Goal: Ask a question: Seek information or help from site administrators or community

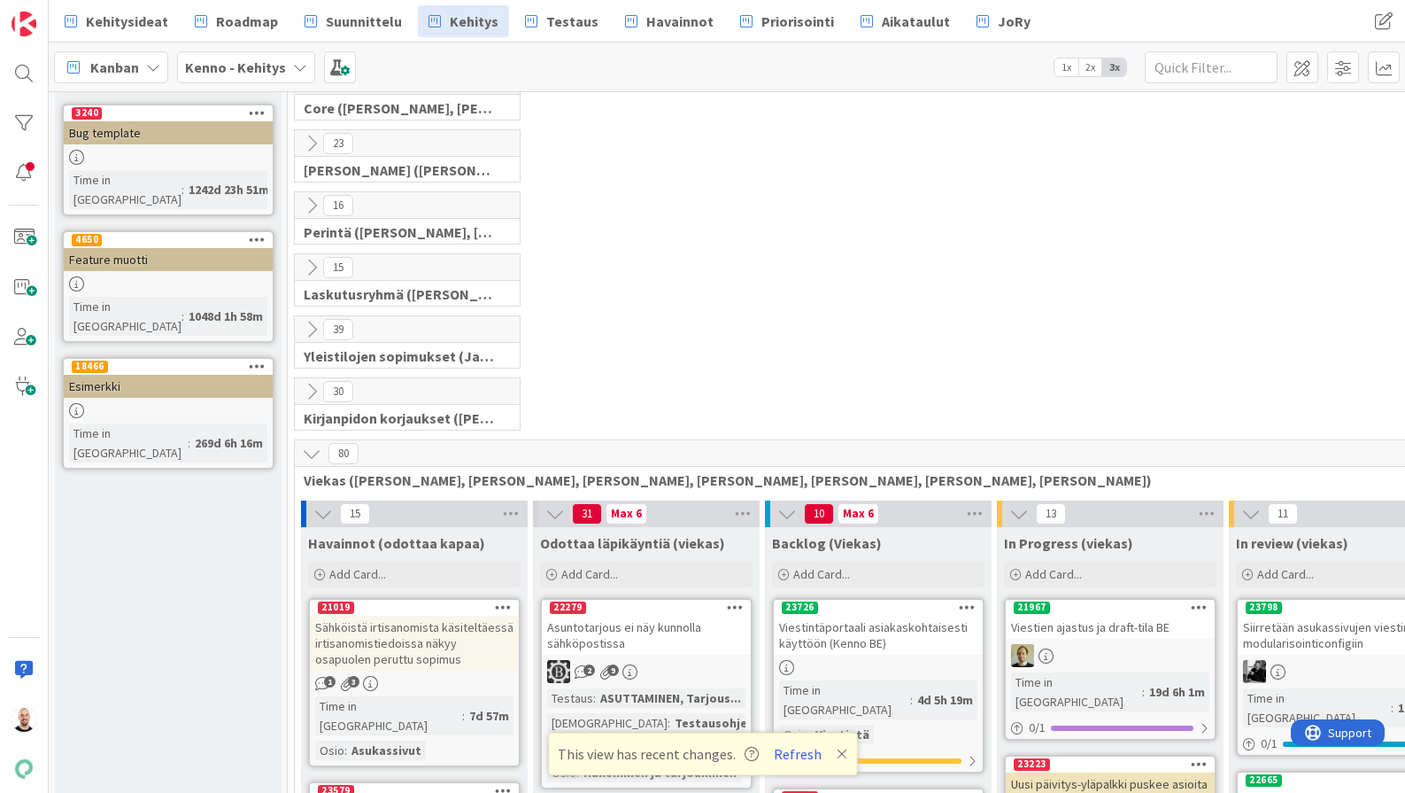
scroll to position [99, 0]
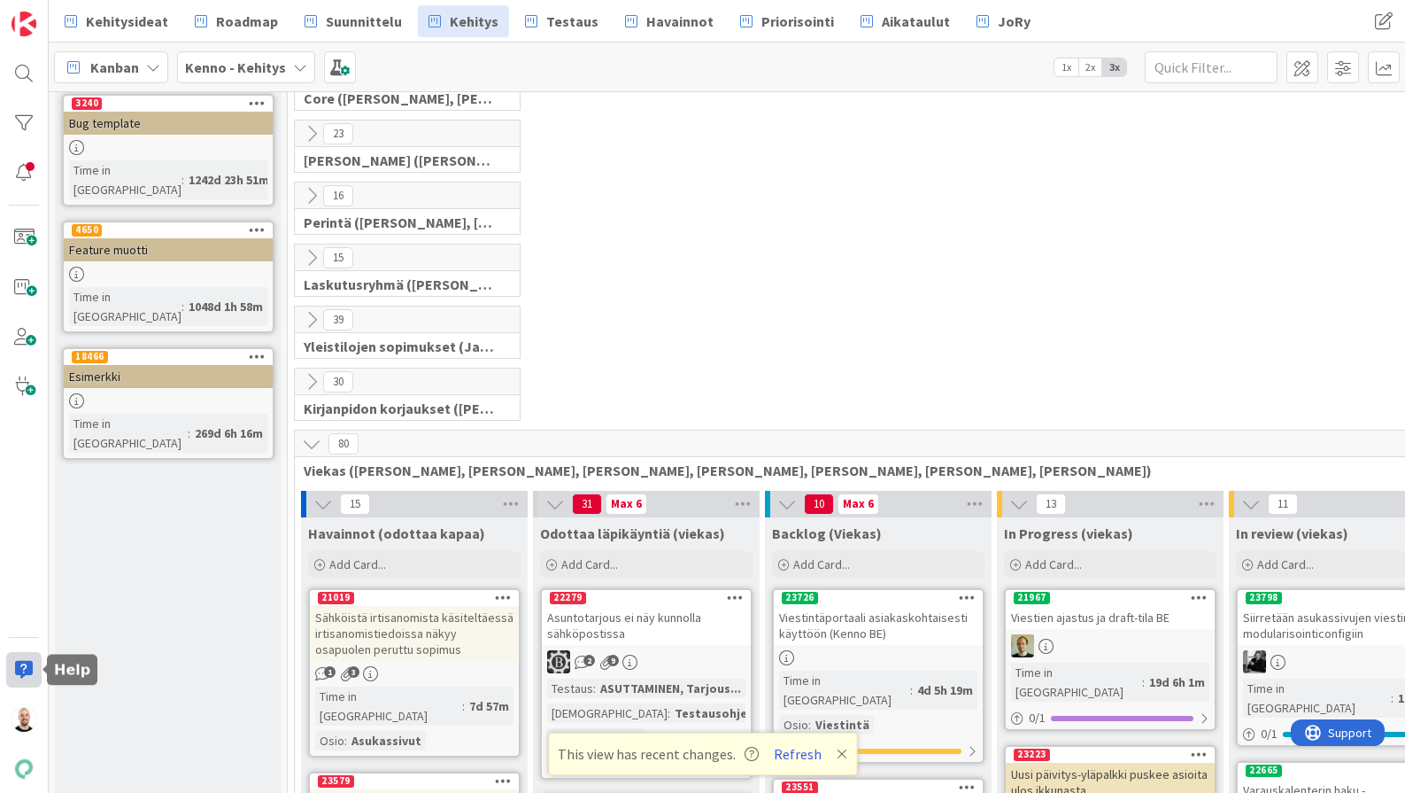
click at [19, 659] on div at bounding box center [23, 669] width 35 height 35
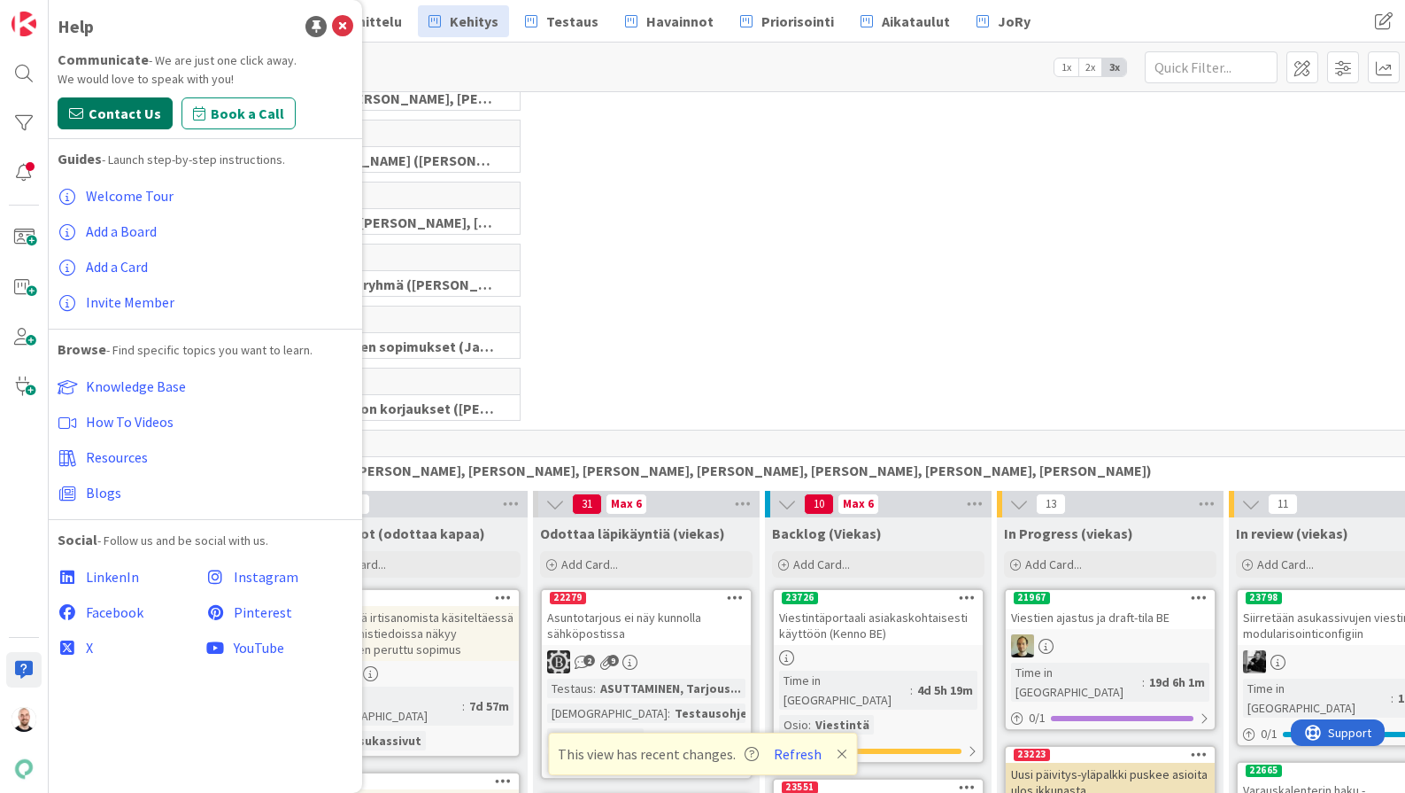
click at [108, 110] on span "Contact Us" at bounding box center [125, 113] width 73 height 21
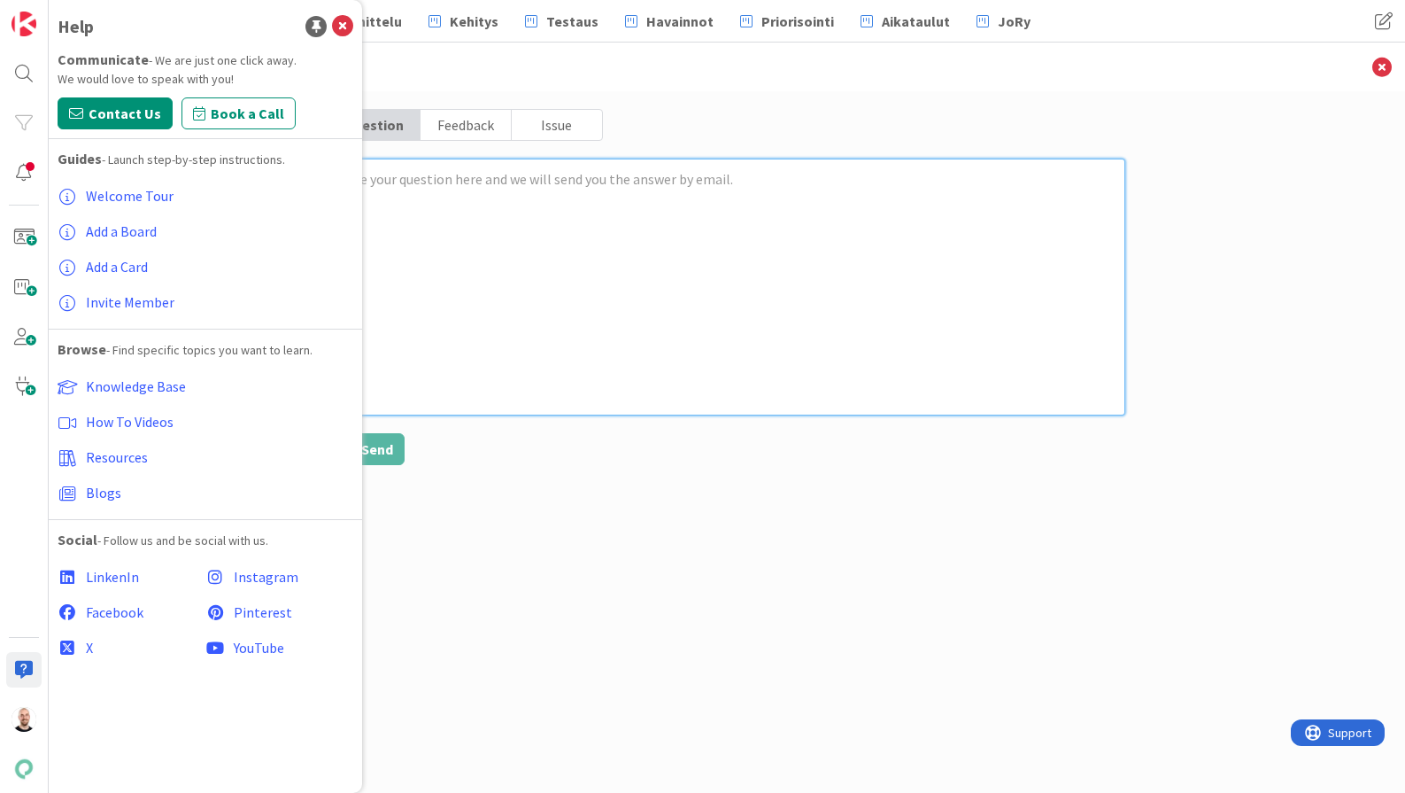
click at [509, 360] on textarea at bounding box center [727, 287] width 797 height 257
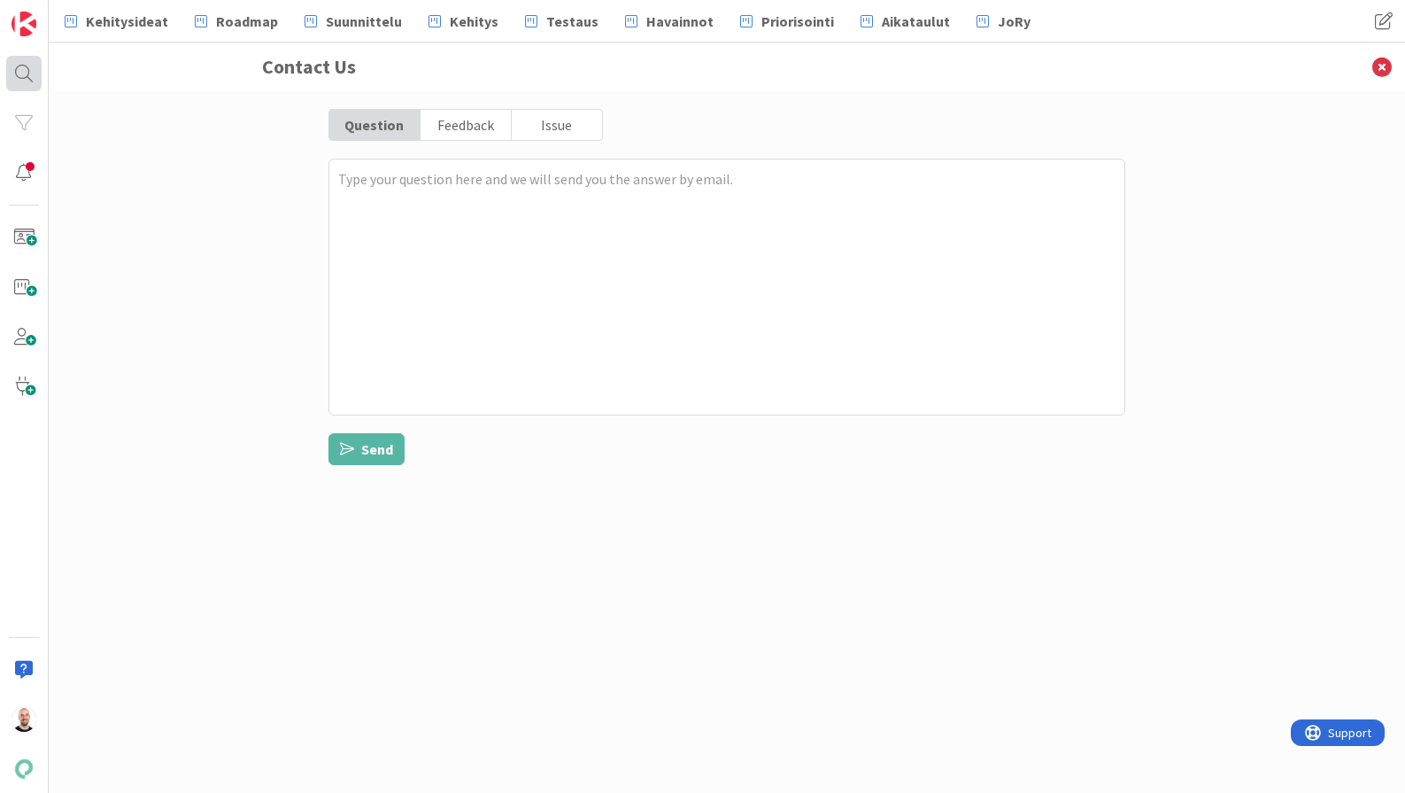
click at [34, 68] on div at bounding box center [23, 73] width 35 height 35
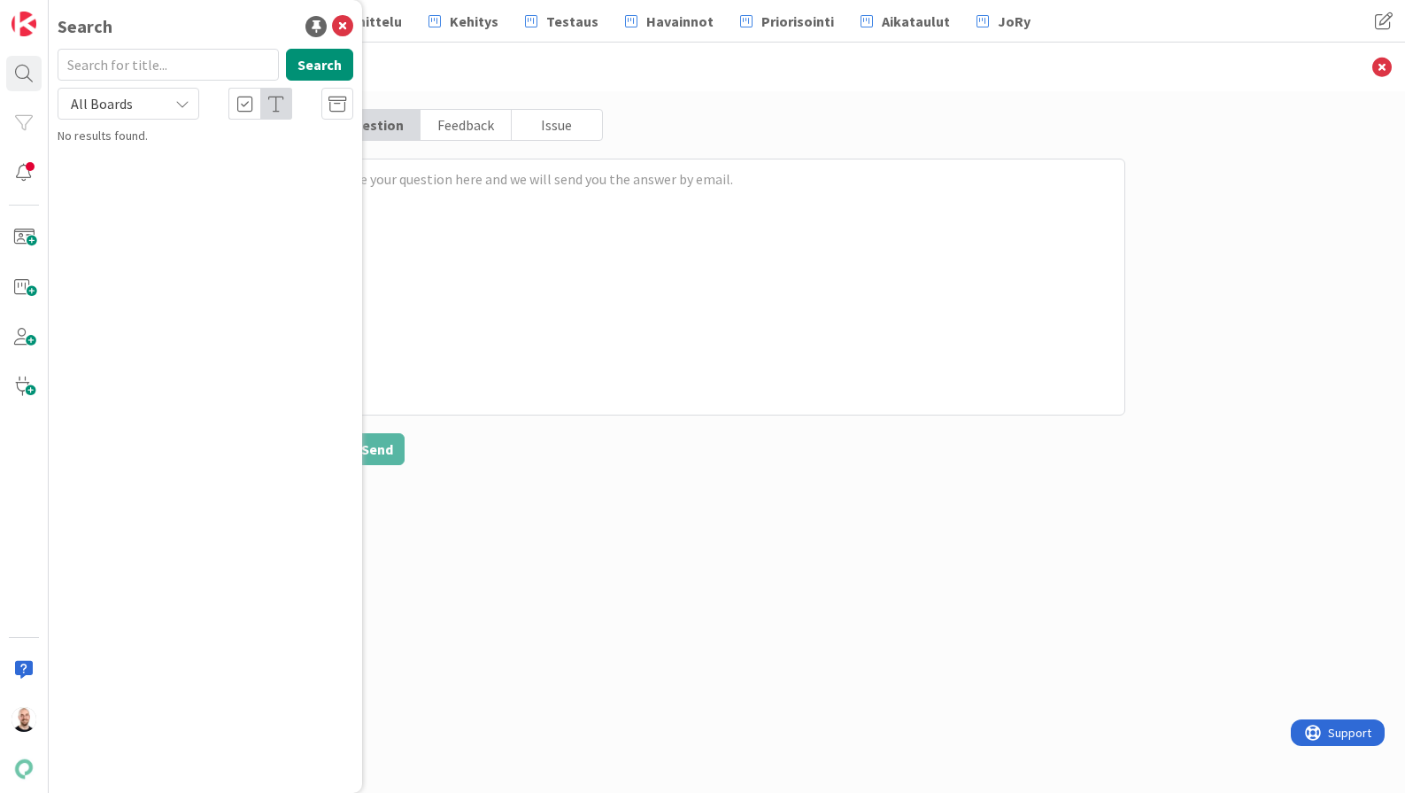
click at [100, 64] on input "text" at bounding box center [168, 65] width 221 height 32
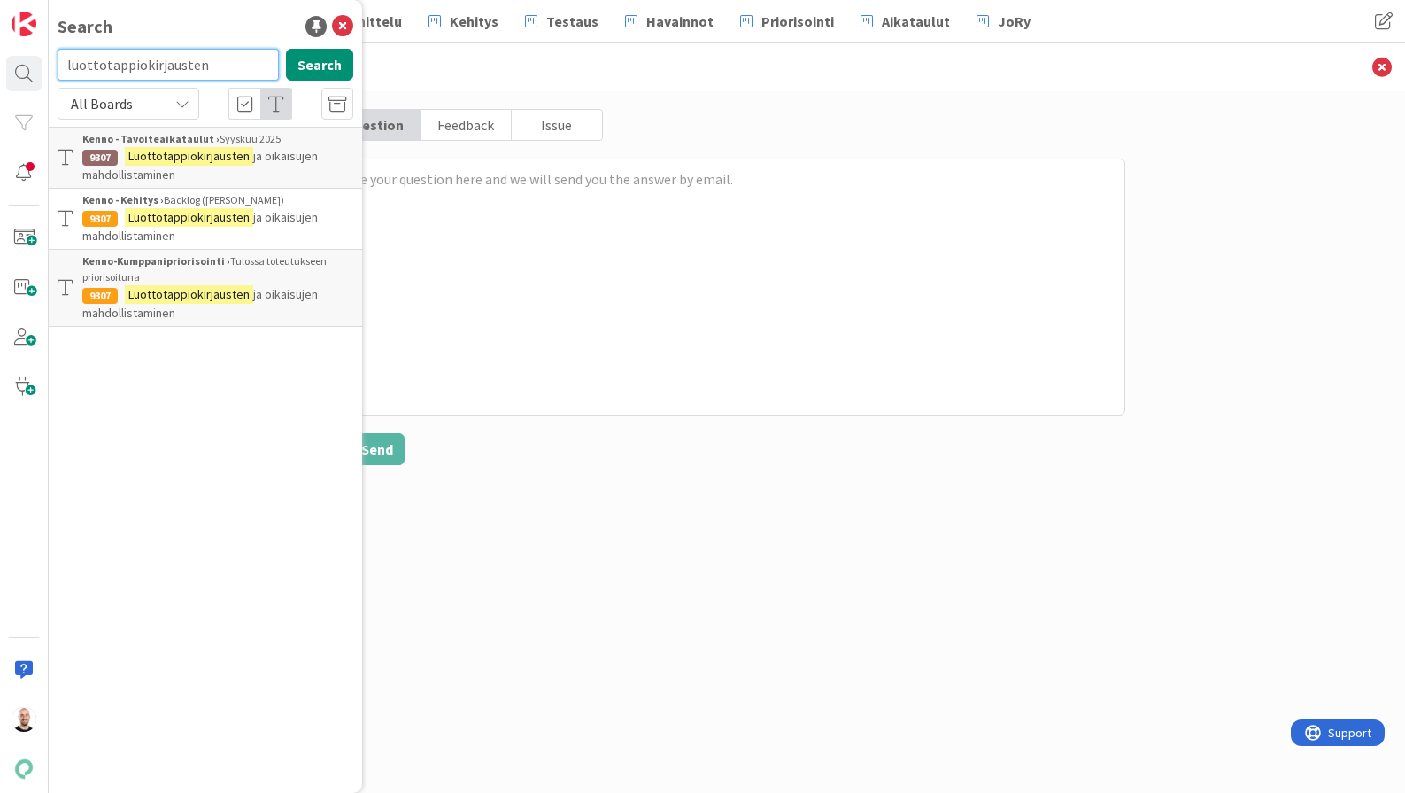
click at [148, 66] on input "luottotappiokirjausten" at bounding box center [168, 65] width 221 height 32
paste input "ks"
type input "luottotappiokirjauksen"
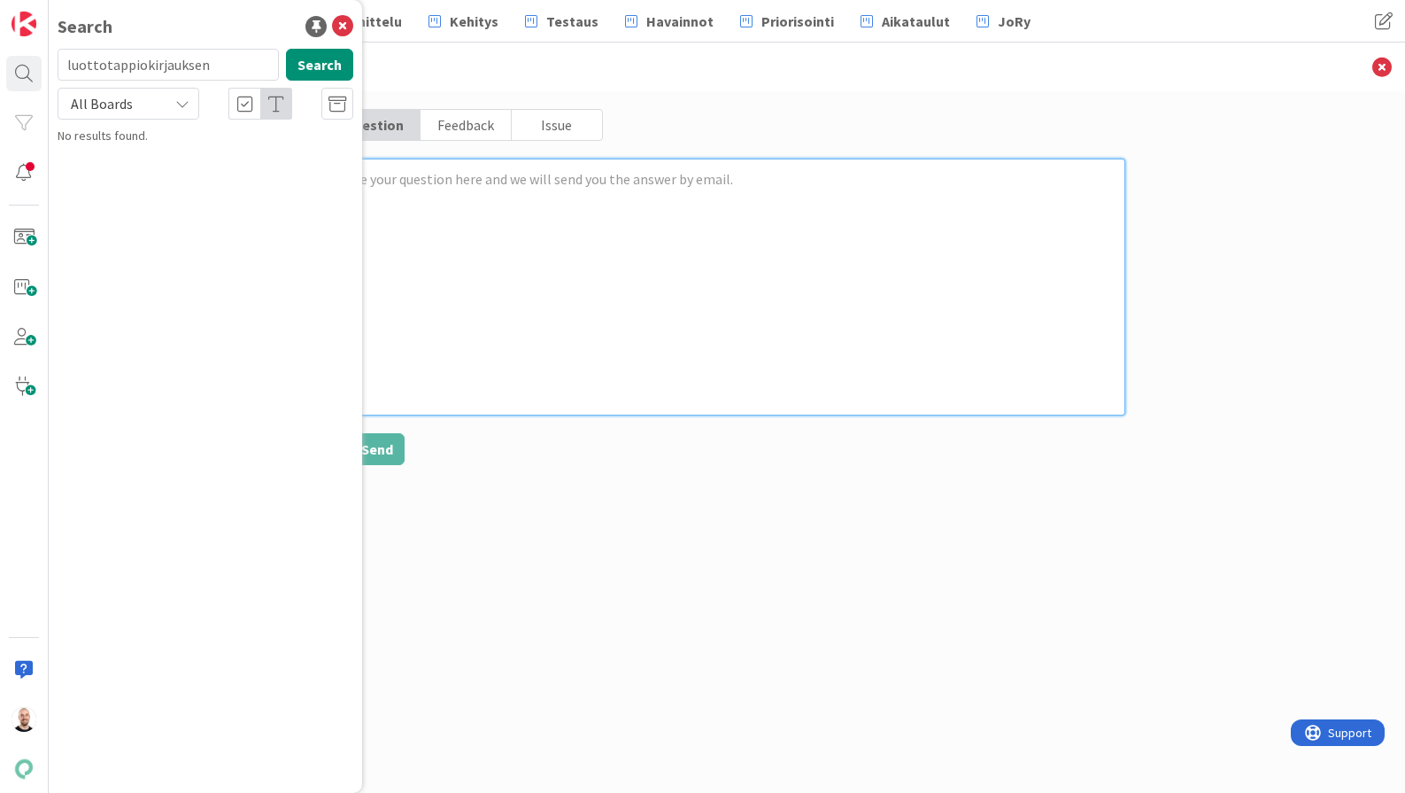
click at [391, 306] on textarea at bounding box center [727, 287] width 797 height 257
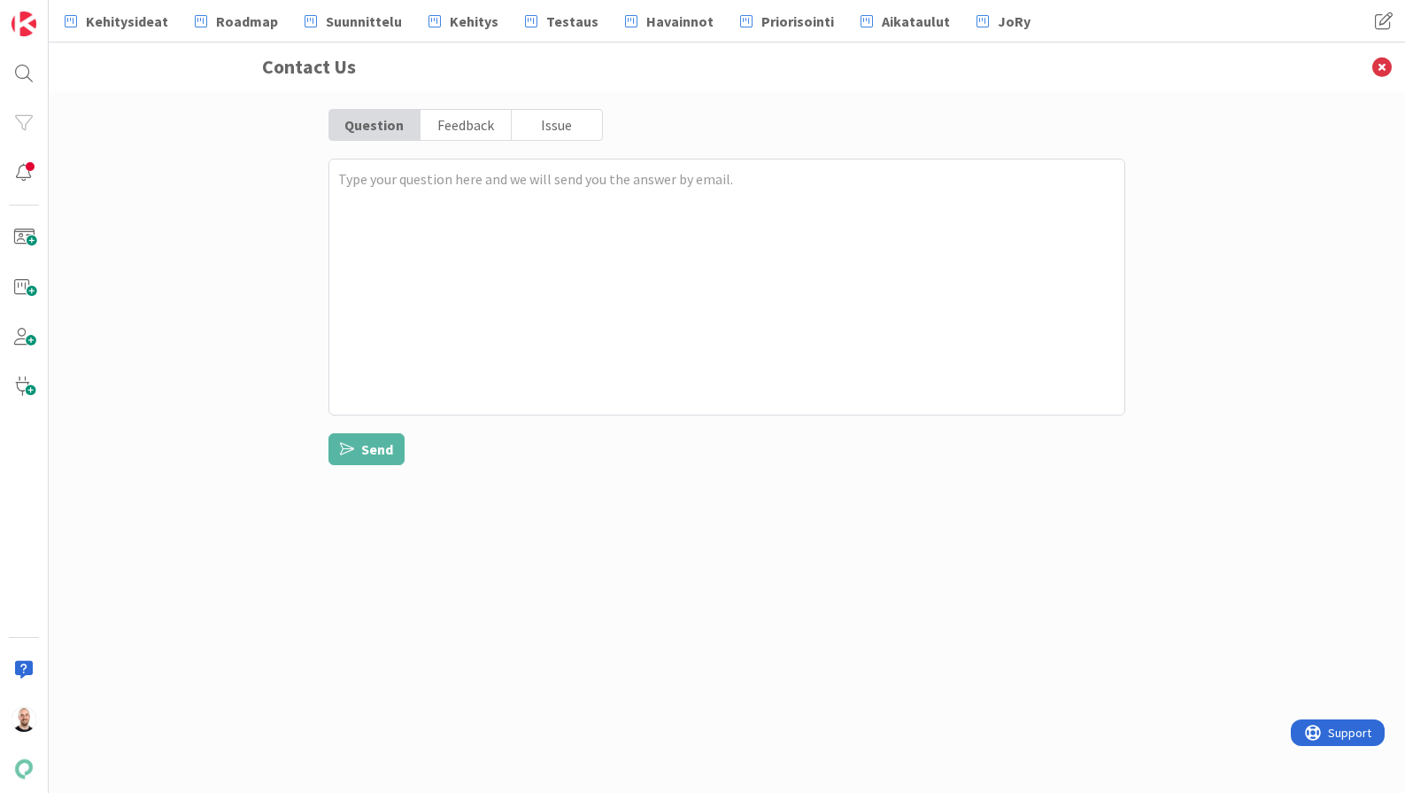
click at [190, 128] on div "Contact Us Question Feedback Issue Send" at bounding box center [727, 418] width 1357 height 750
click at [700, 528] on div "Contact Us Question Feedback Issue Send" at bounding box center [727, 418] width 1357 height 750
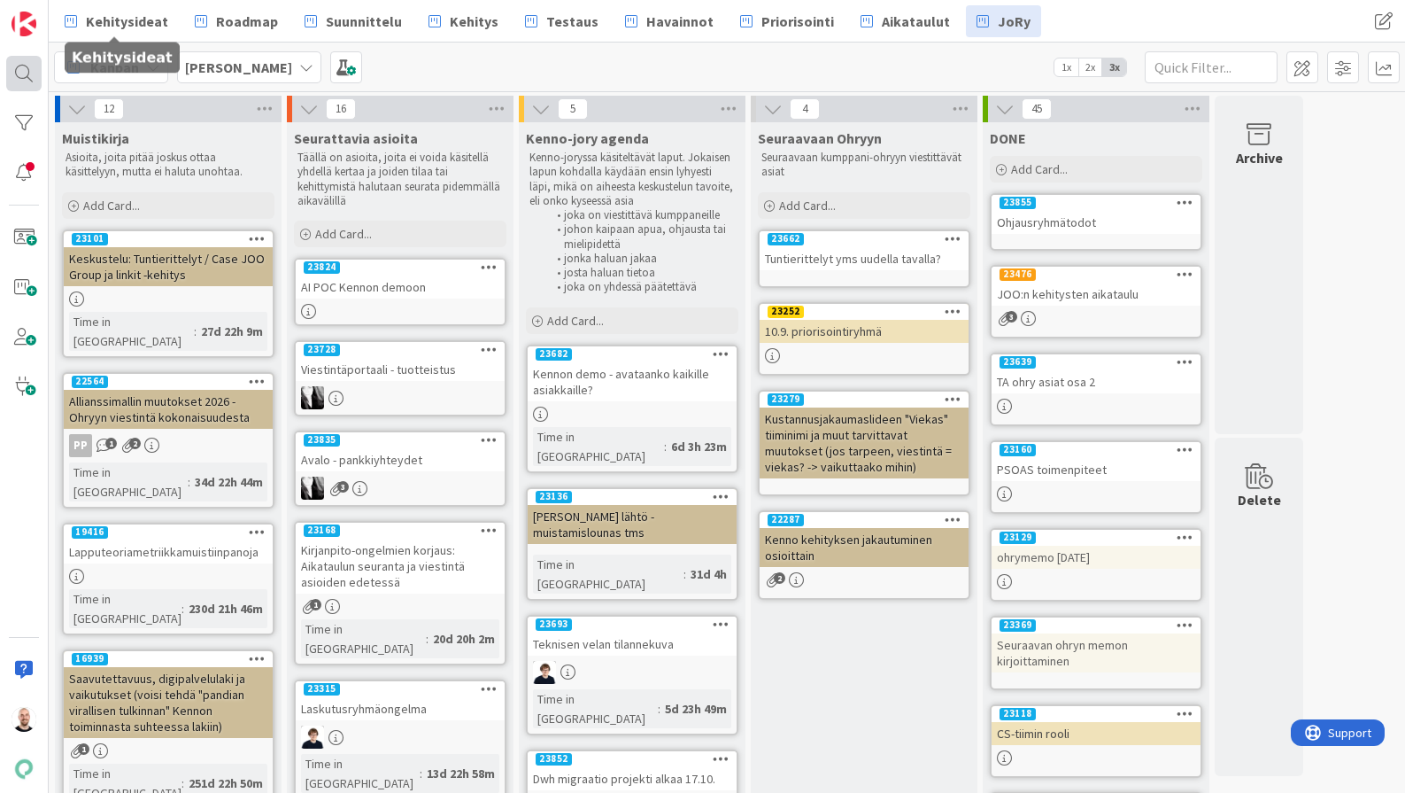
click at [24, 57] on div at bounding box center [23, 73] width 35 height 35
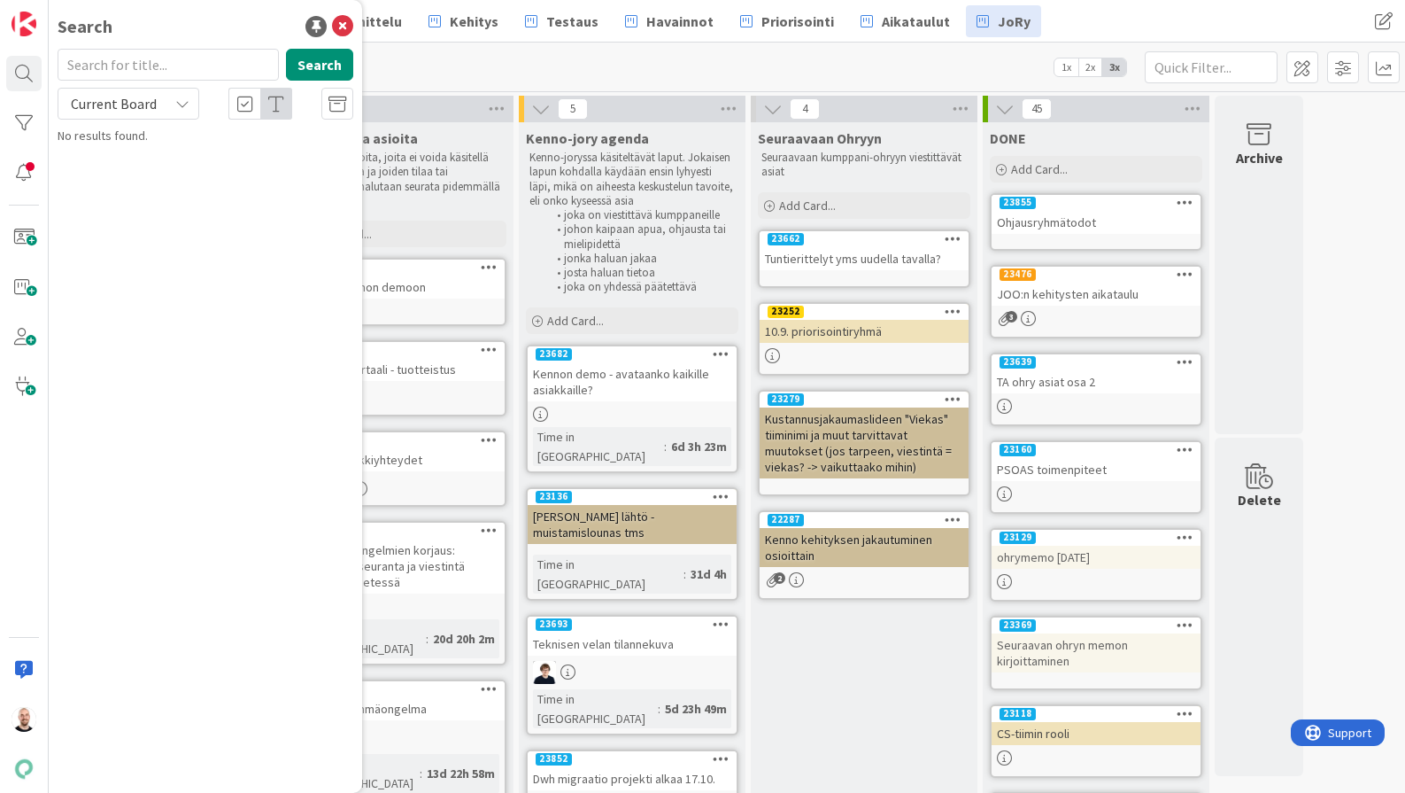
click at [125, 67] on input "text" at bounding box center [168, 65] width 221 height 32
type input "k"
click at [172, 74] on input "luottotappio*" at bounding box center [168, 65] width 221 height 32
click at [63, 58] on input "luottotappio"" at bounding box center [168, 65] width 221 height 32
click at [133, 73] on input ""luottotappio"" at bounding box center [168, 65] width 221 height 32
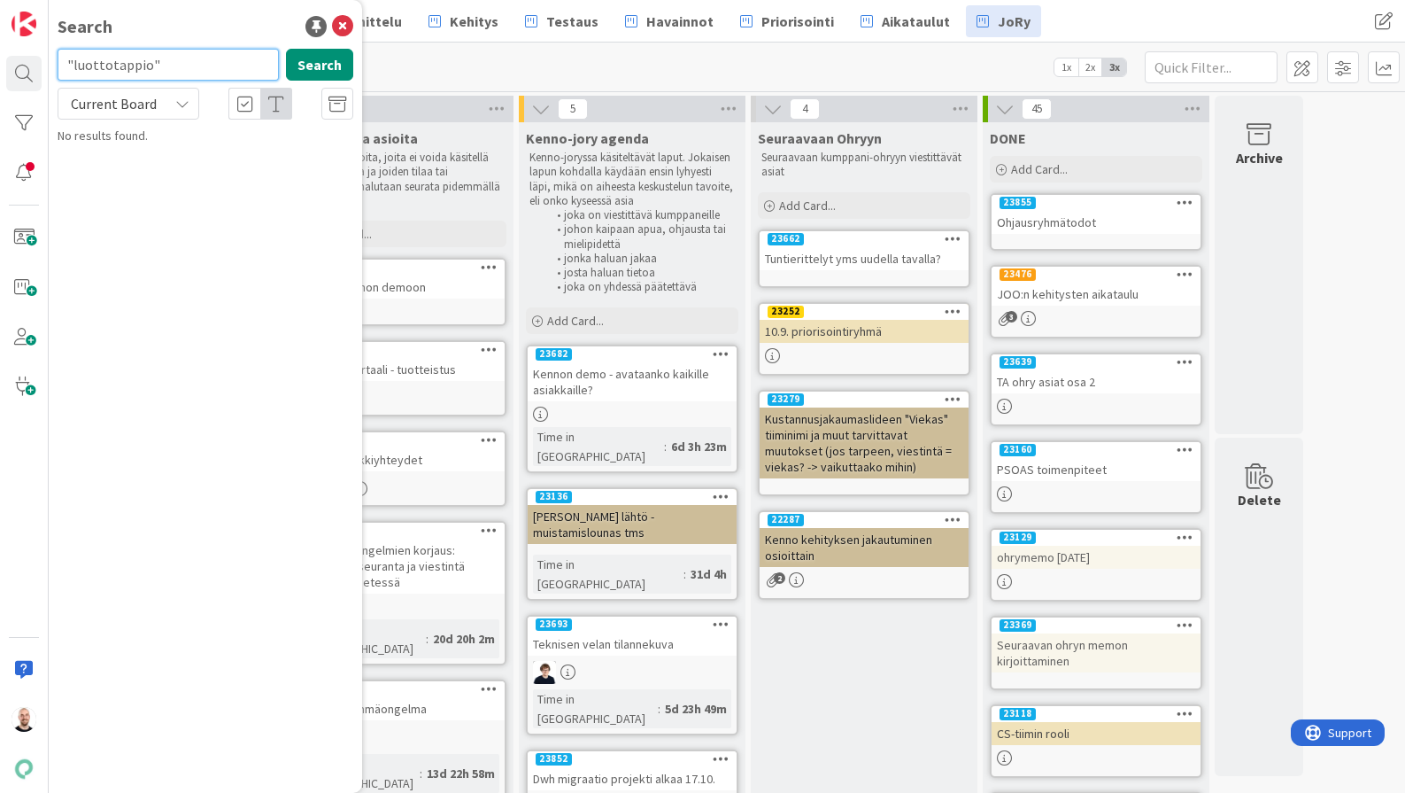
click at [133, 73] on input ""luottotappio"" at bounding box center [168, 65] width 221 height 32
click at [134, 104] on span "Current Board" at bounding box center [114, 104] width 86 height 18
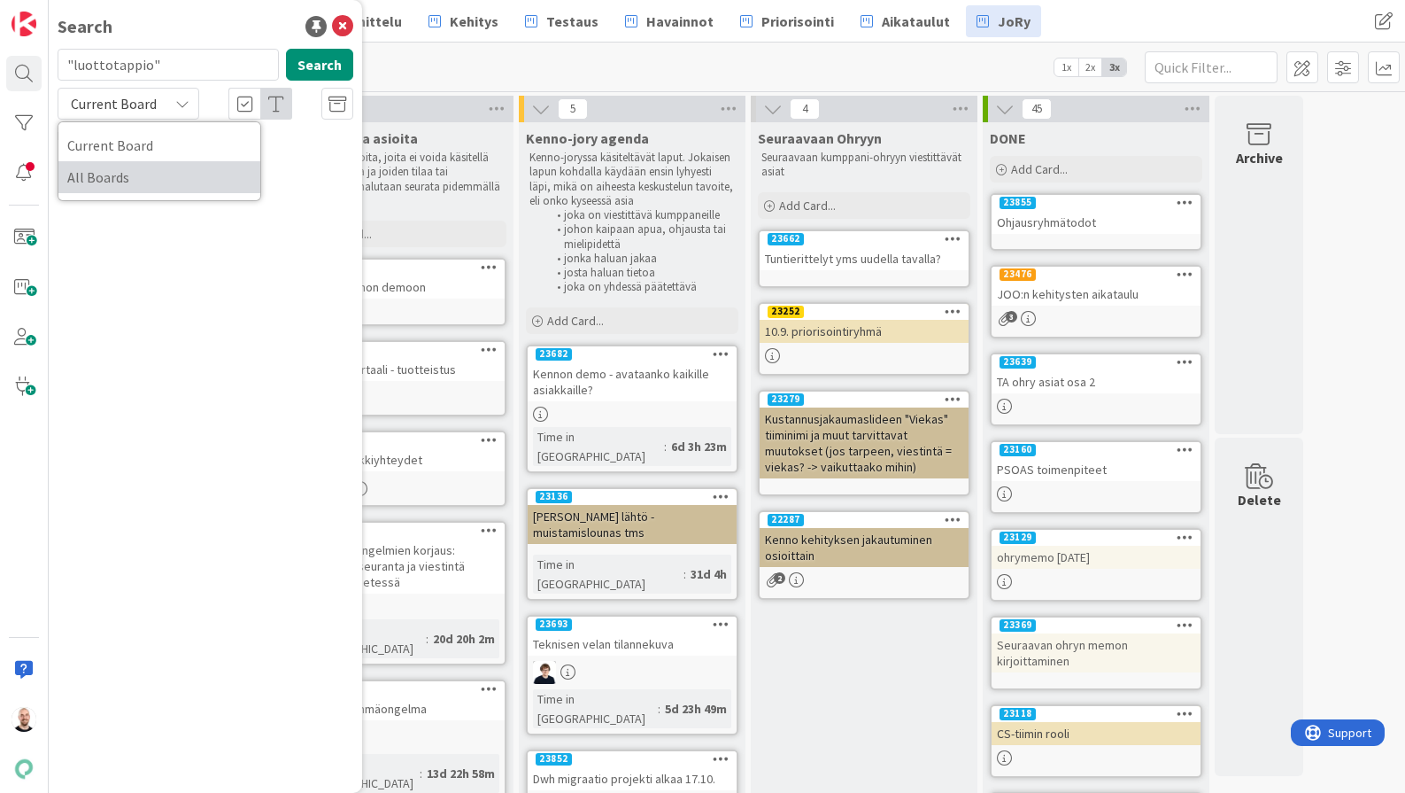
click at [135, 173] on span "All Boards" at bounding box center [159, 177] width 184 height 27
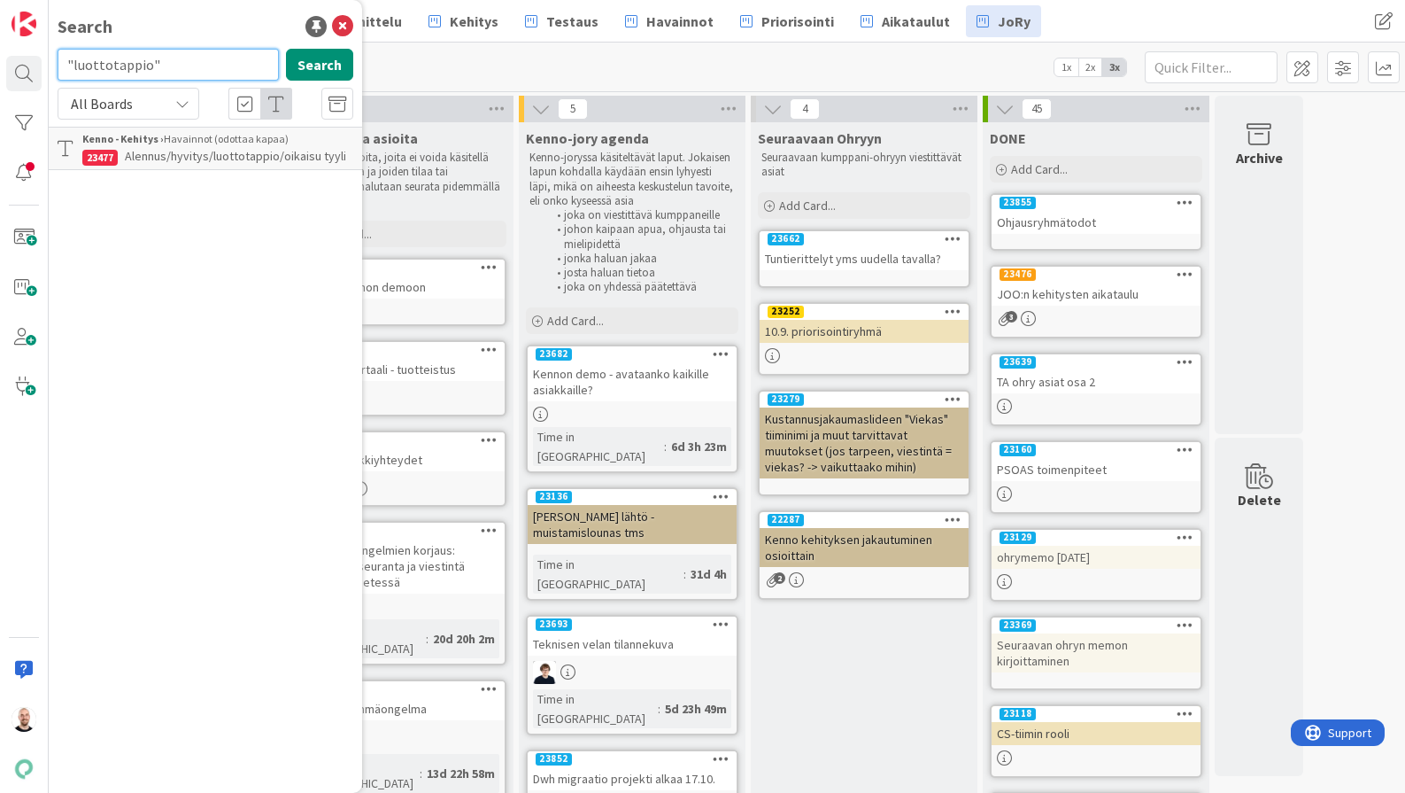
click at [183, 69] on input ""luottotappio"" at bounding box center [168, 65] width 221 height 32
click at [190, 69] on input ""luottotappio"" at bounding box center [168, 65] width 221 height 32
drag, startPoint x: 73, startPoint y: 64, endPoint x: 43, endPoint y: 64, distance: 30.1
click at [43, 64] on div "Search "luottotappio* Search All Boards Current Board All Boards Kenno - Kehity…" at bounding box center [24, 396] width 49 height 793
type input "luottotappio*"
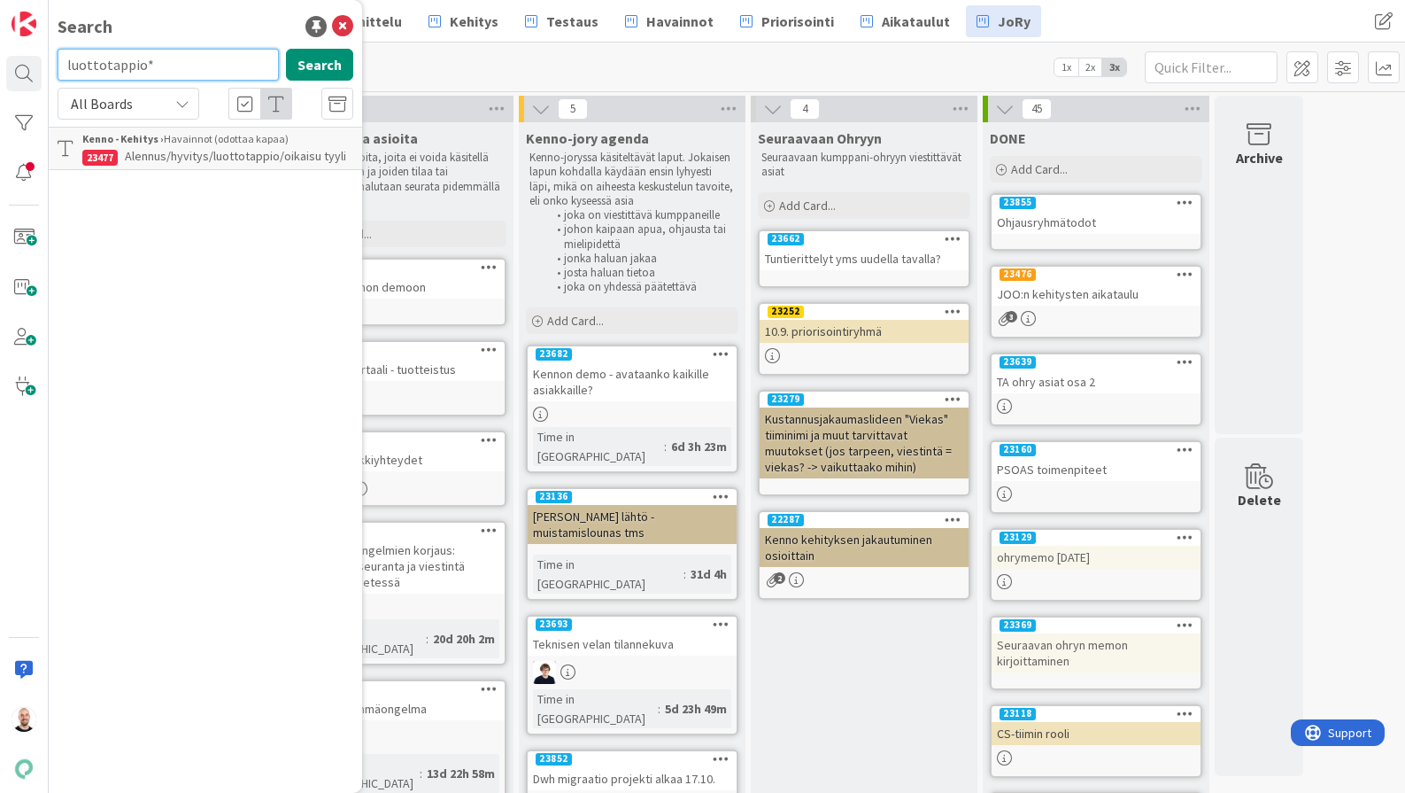
click at [177, 69] on input "luottotappio*" at bounding box center [168, 65] width 221 height 32
click at [228, 237] on div "Search Search All Boards Current Board All Boards Kenno - Kehitys › Havainnot (…" at bounding box center [205, 396] width 313 height 793
